Goal: Transaction & Acquisition: Download file/media

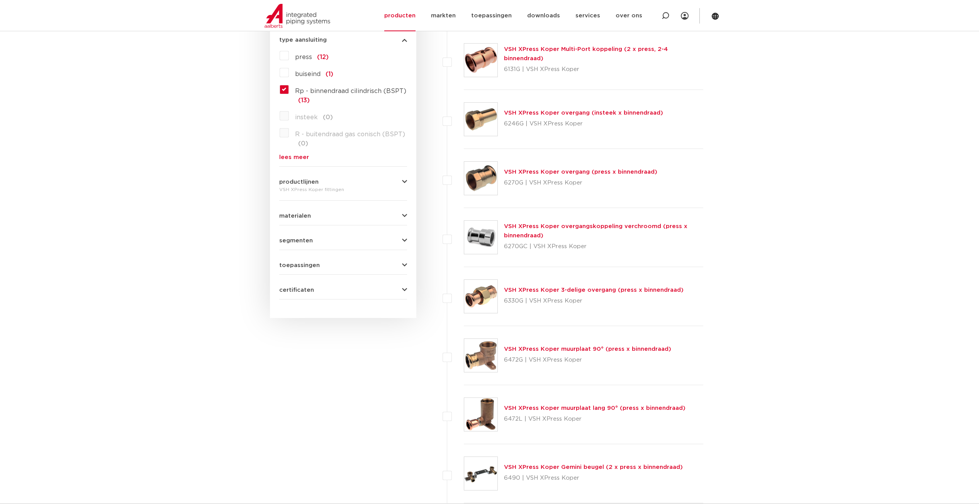
scroll to position [463, 0]
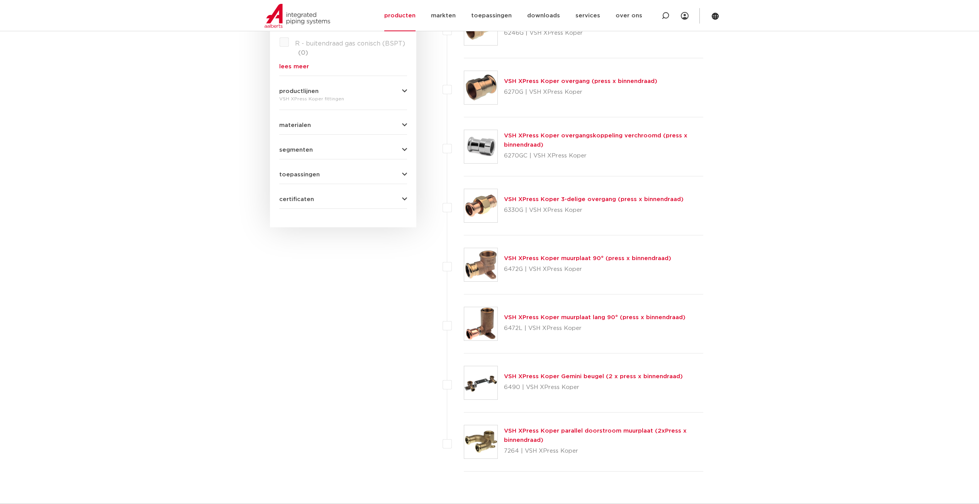
click at [554, 200] on link "VSH XPress Koper 3-delige overgang (press x binnendraad)" at bounding box center [594, 200] width 180 height 6
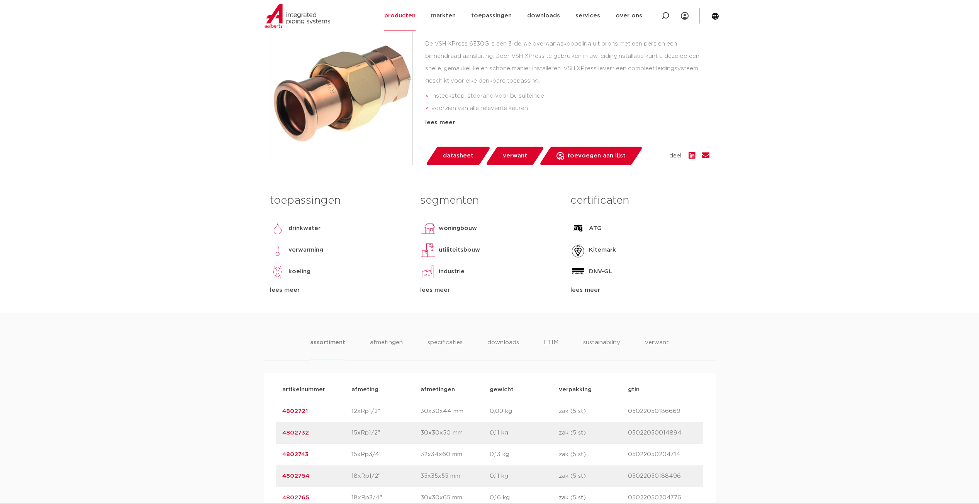
scroll to position [463, 0]
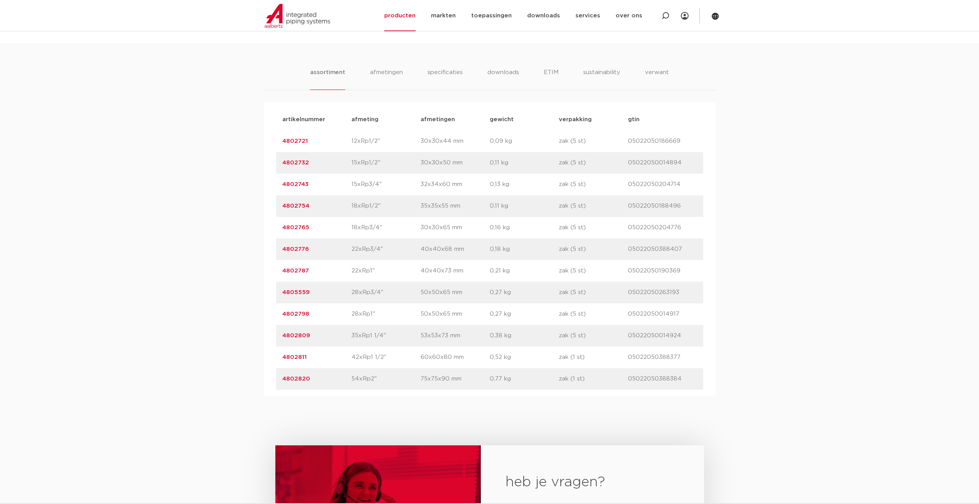
click at [316, 381] on p "4802820" at bounding box center [316, 379] width 69 height 9
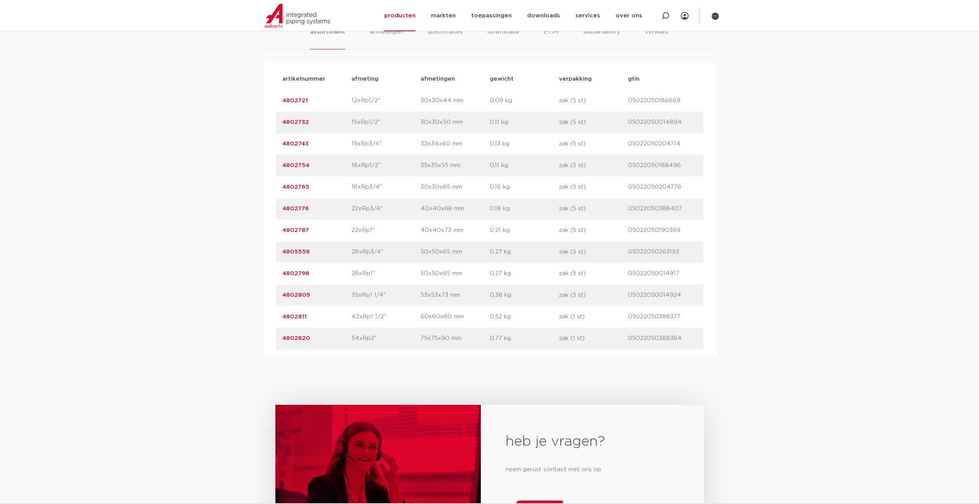
scroll to position [425, 0]
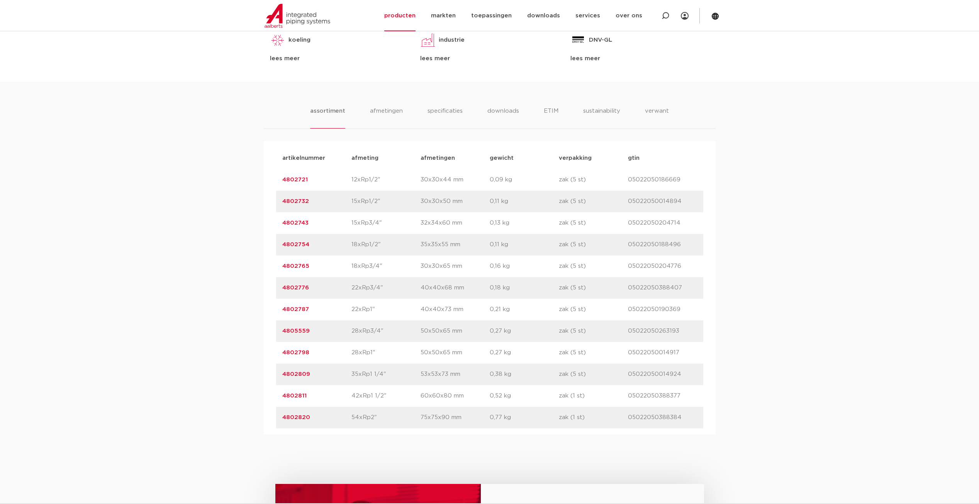
drag, startPoint x: 318, startPoint y: 417, endPoint x: 269, endPoint y: 418, distance: 49.4
click at [269, 418] on div "artikelnummer afmeting afmetingen gewicht verpakking gtin artikelnummer 4802721…" at bounding box center [490, 287] width 452 height 293
drag, startPoint x: 269, startPoint y: 418, endPoint x: 297, endPoint y: 417, distance: 28.2
copy link "4802820"
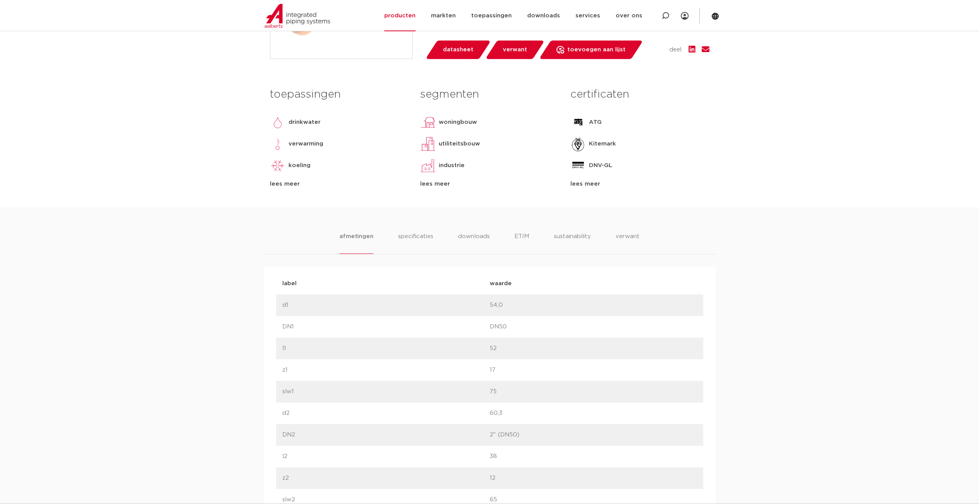
scroll to position [309, 0]
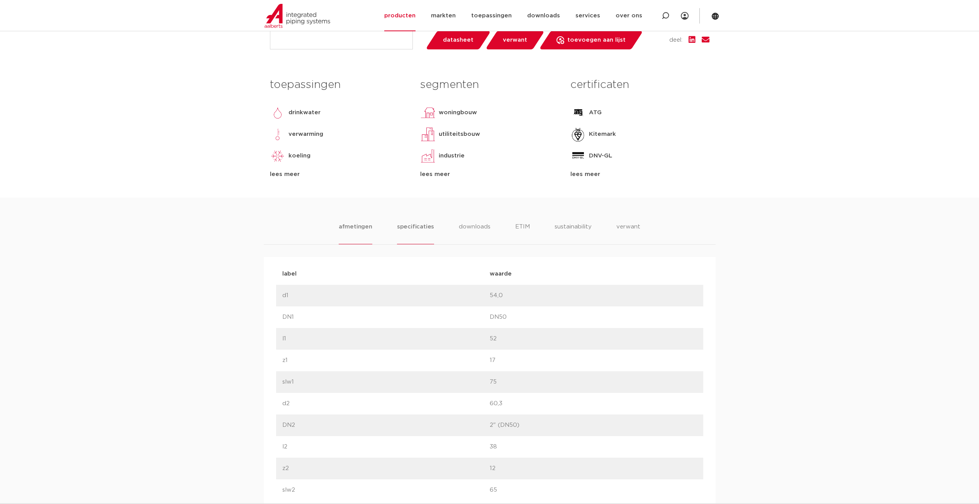
click at [418, 229] on li "specificaties" at bounding box center [415, 233] width 37 height 22
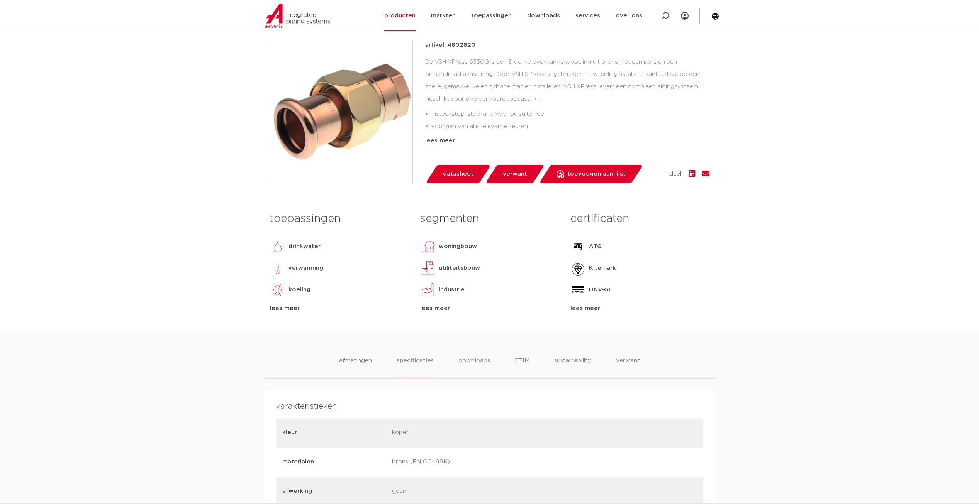
scroll to position [116, 0]
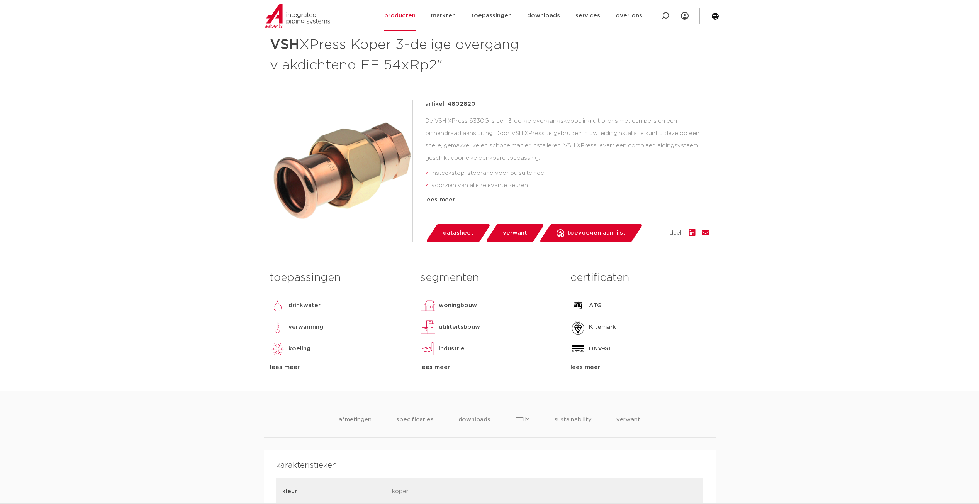
click at [473, 421] on li "downloads" at bounding box center [474, 426] width 32 height 22
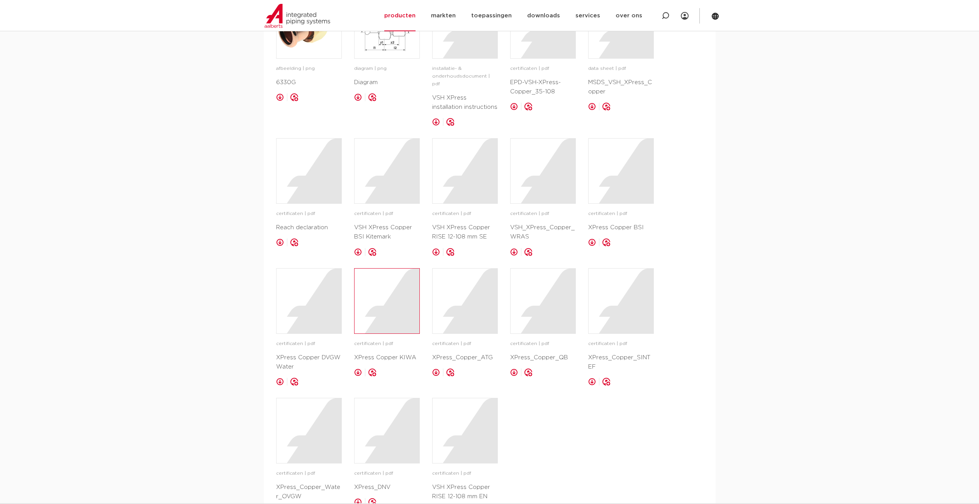
scroll to position [347, 0]
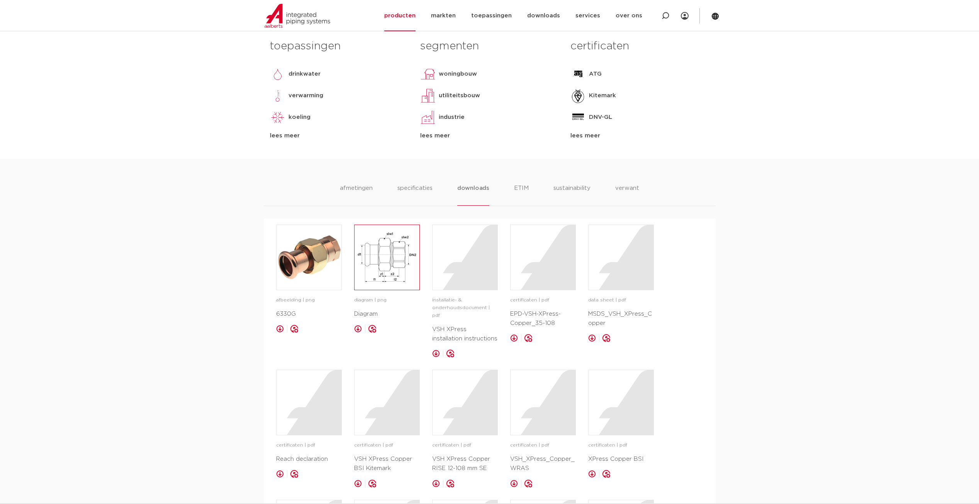
click at [392, 269] on img at bounding box center [386, 257] width 65 height 65
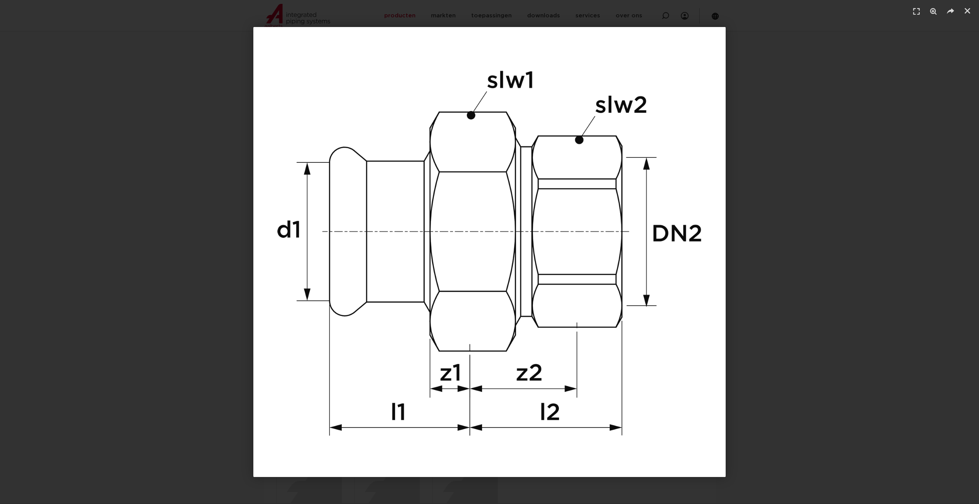
scroll to position [541, 0]
